Goal: Check status: Check status

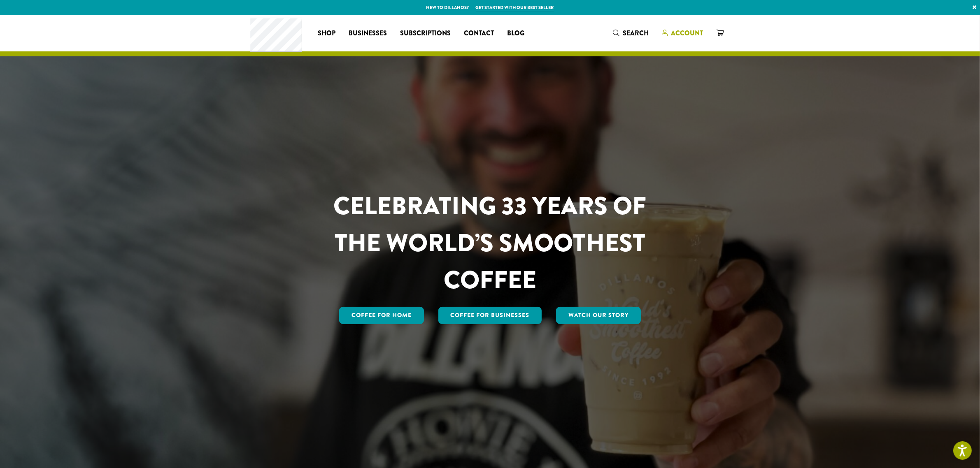
click at [692, 32] on span "Account" at bounding box center [687, 32] width 32 height 9
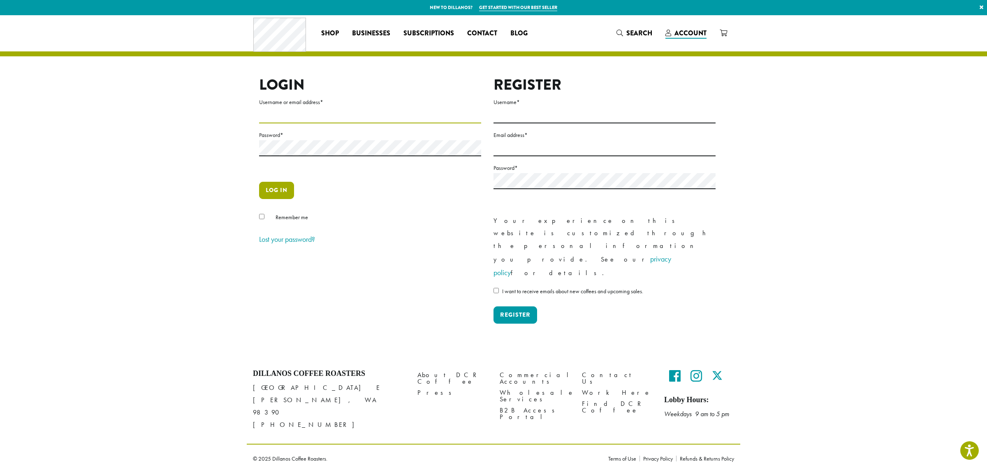
type input "**********"
click at [273, 197] on button "Log in" at bounding box center [276, 190] width 35 height 17
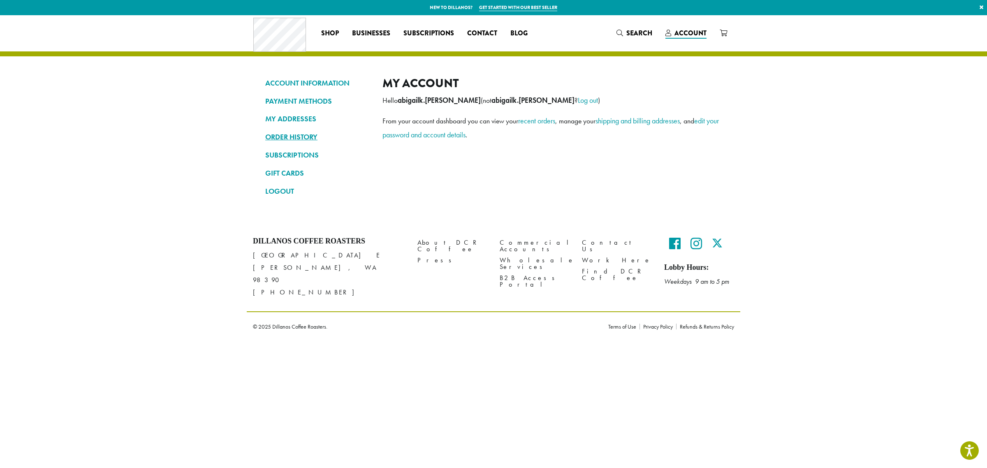
click at [305, 136] on link "ORDER HISTORY" at bounding box center [317, 137] width 105 height 14
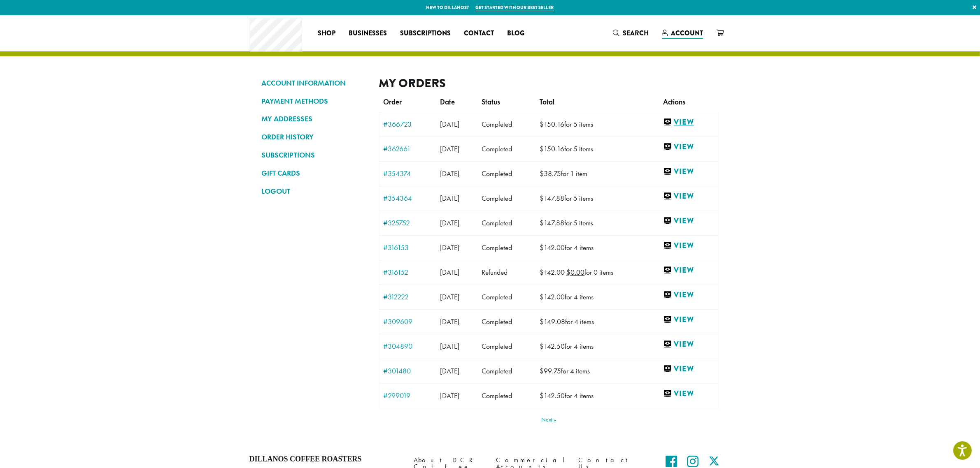
click at [695, 123] on link "View" at bounding box center [688, 122] width 51 height 10
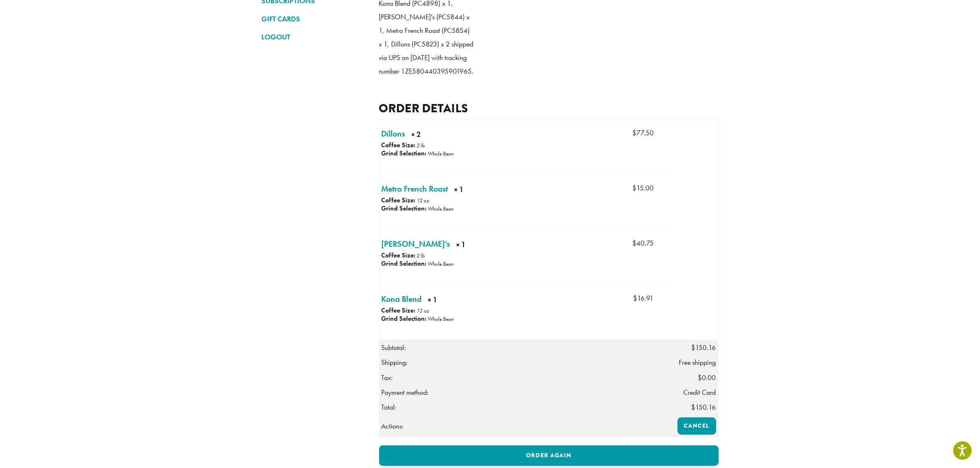
scroll to position [103, 0]
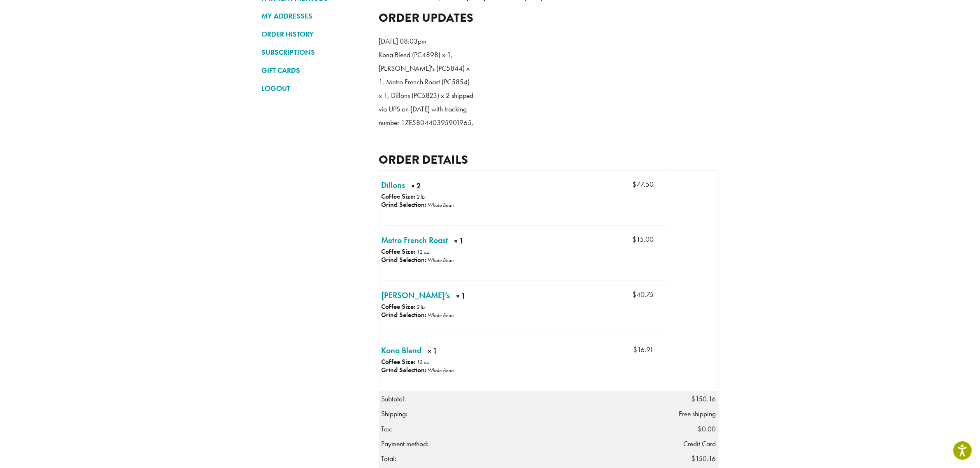
click at [186, 159] on section "ACCOUNT INFORMATION PAYMENT METHODS MY ADDRESSES ORDER HISTORY SUBSCRIPTIONS GI…" at bounding box center [490, 265] width 980 height 706
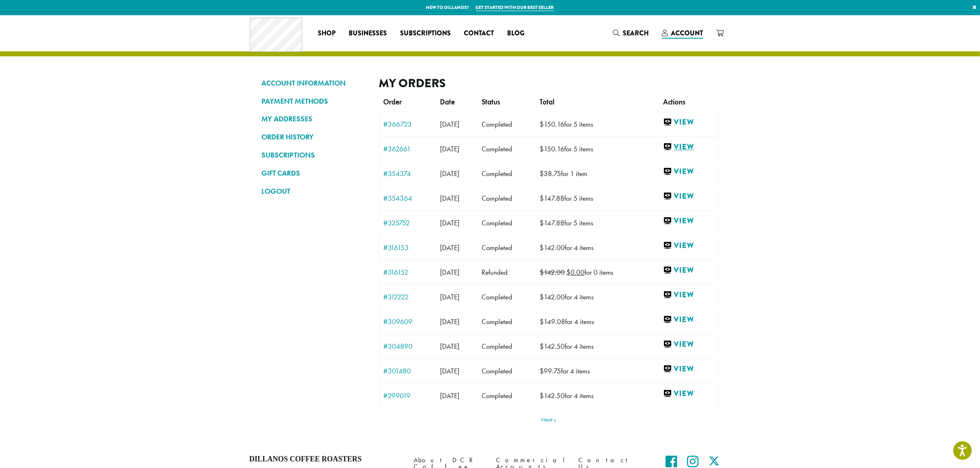
click at [693, 148] on link "View" at bounding box center [688, 147] width 51 height 10
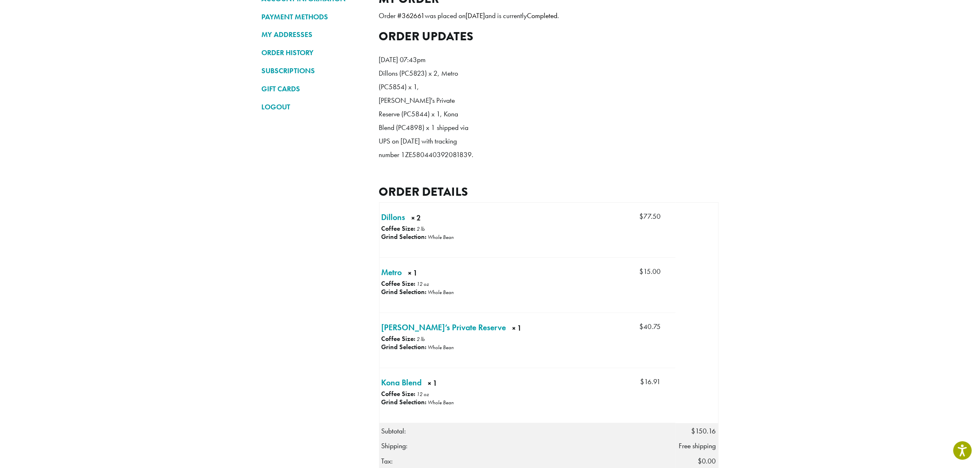
scroll to position [103, 0]
